Goal: Information Seeking & Learning: Find contact information

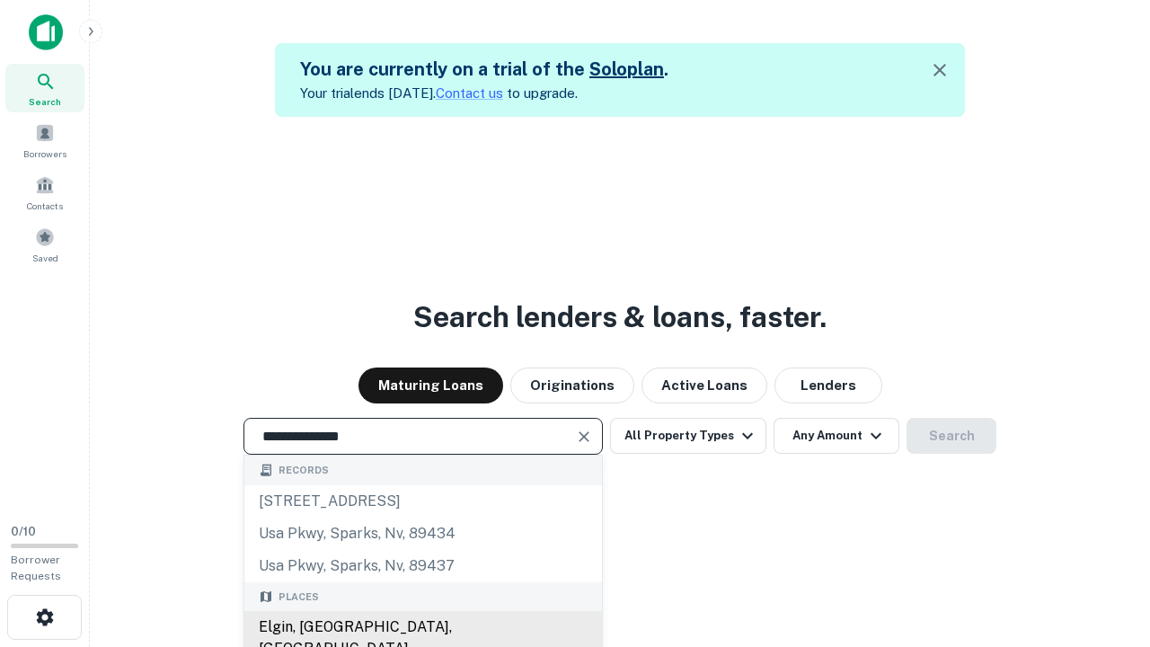
click at [422, 627] on div "Elgin, [GEOGRAPHIC_DATA], [GEOGRAPHIC_DATA]" at bounding box center [422, 638] width 357 height 54
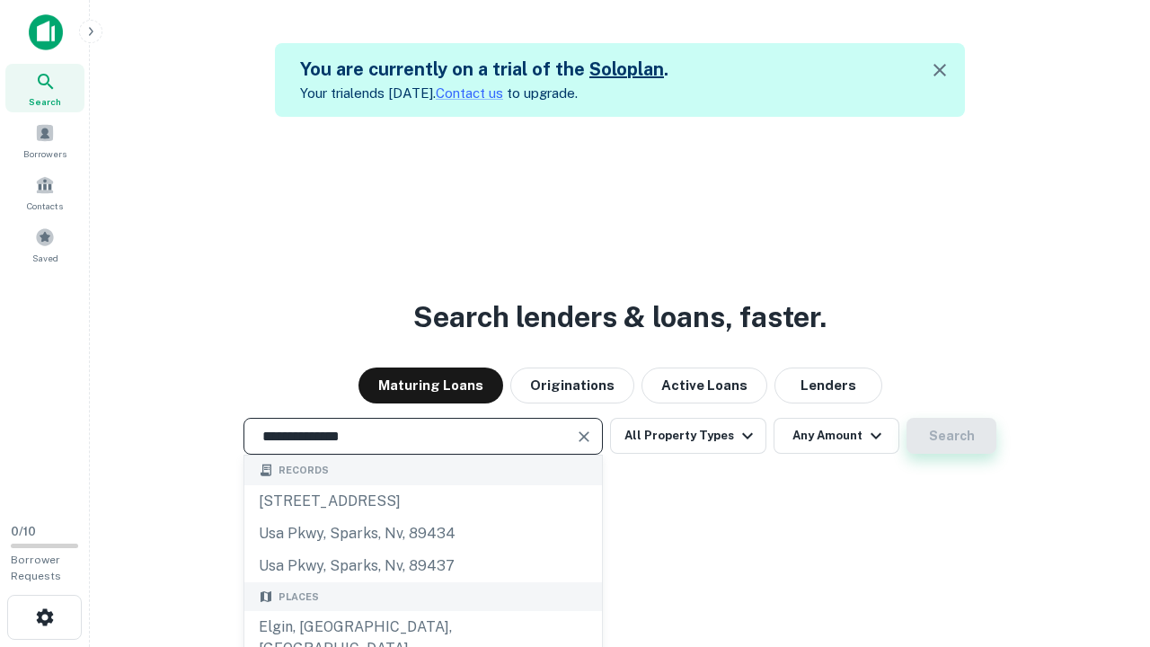
type input "**********"
click at [906, 418] on button "Search" at bounding box center [951, 436] width 90 height 36
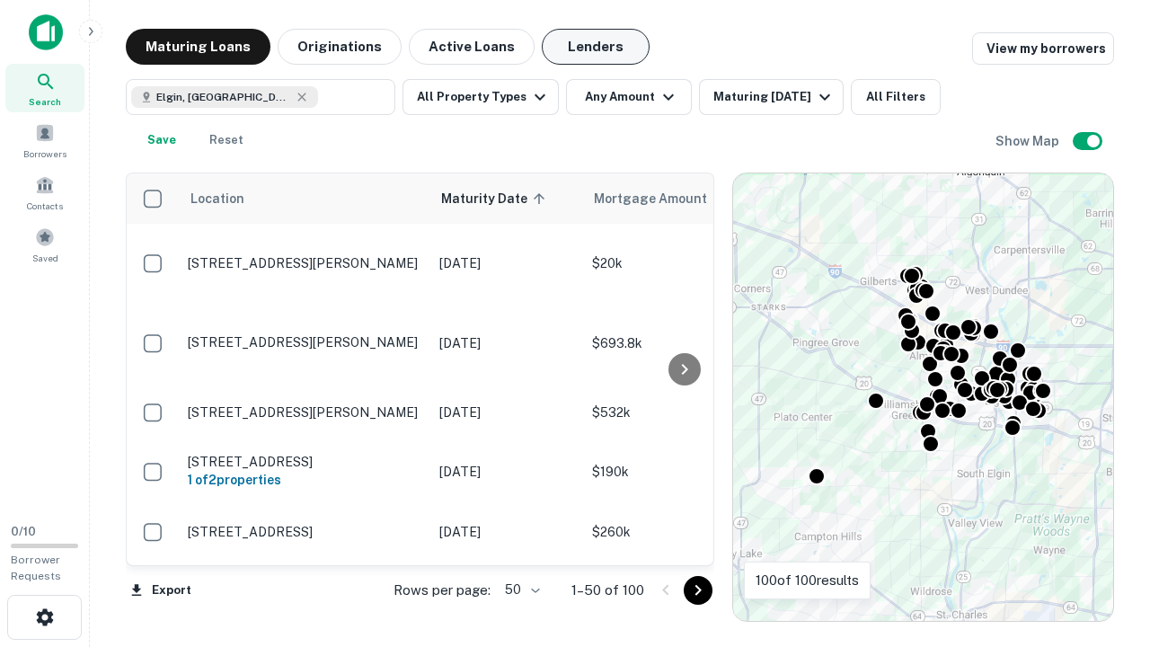
click at [595, 47] on button "Lenders" at bounding box center [596, 47] width 108 height 36
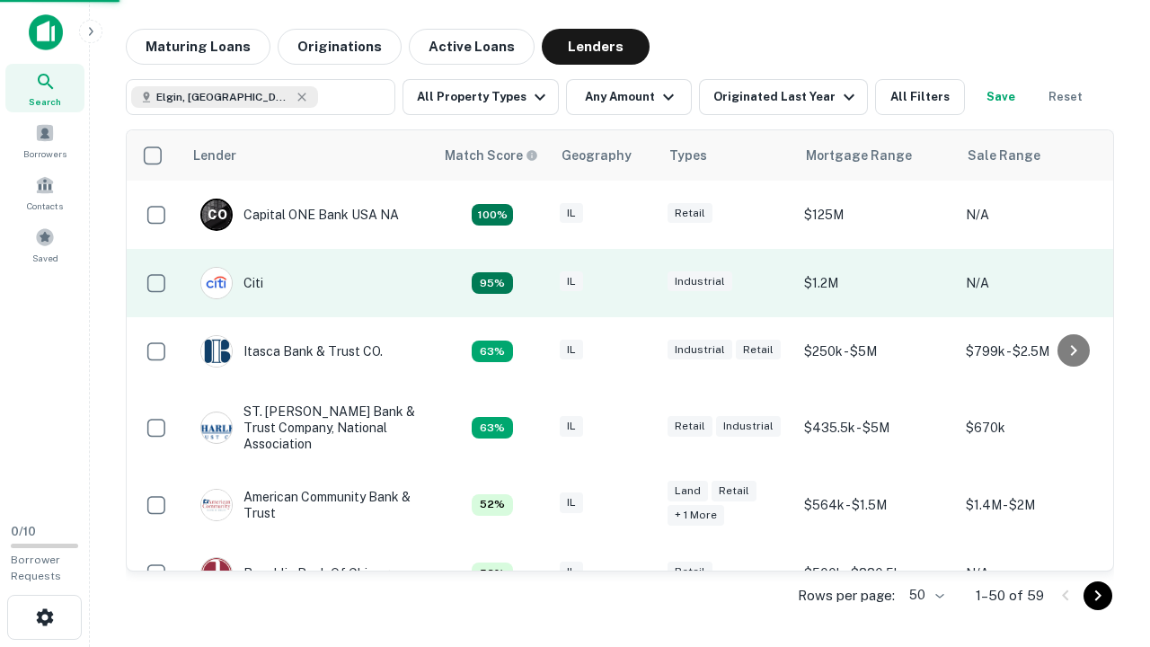
click at [638, 283] on div "IL" at bounding box center [605, 283] width 90 height 24
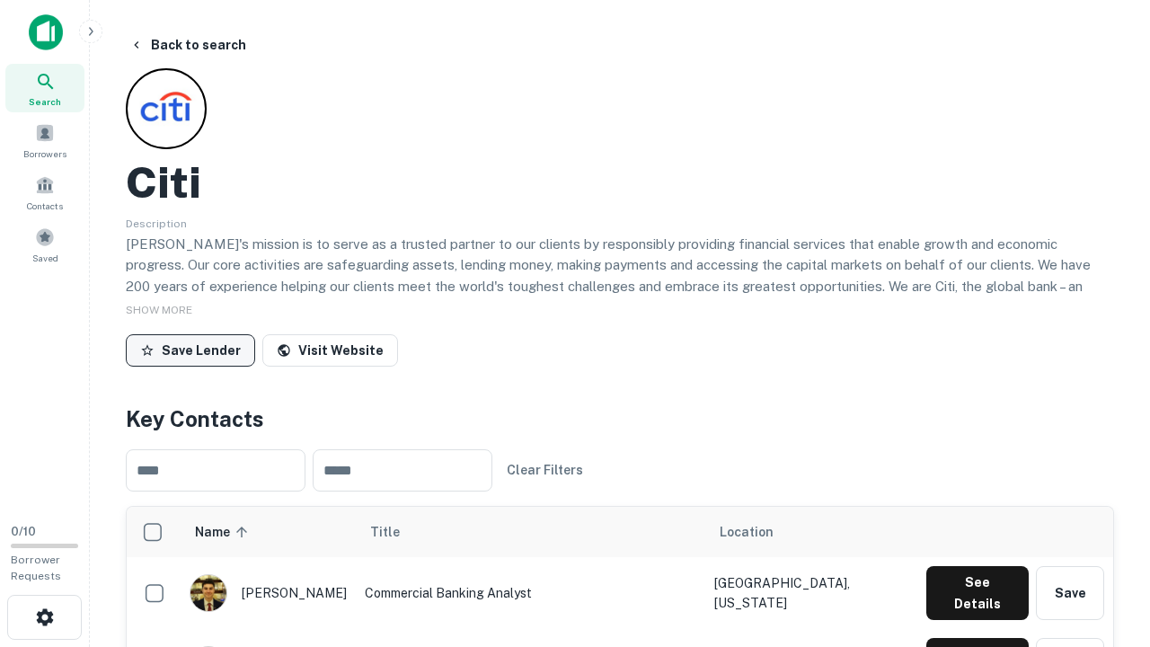
click at [190, 349] on button "Save Lender" at bounding box center [190, 350] width 129 height 32
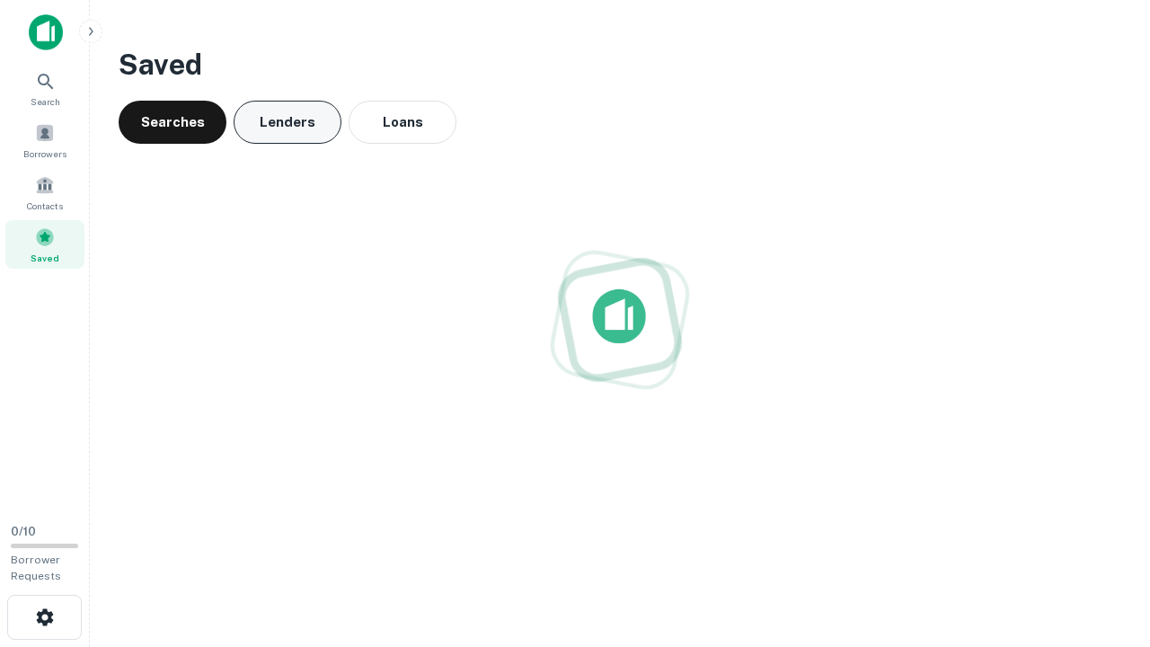
click at [287, 122] on button "Lenders" at bounding box center [288, 122] width 108 height 43
